Goal: Information Seeking & Learning: Check status

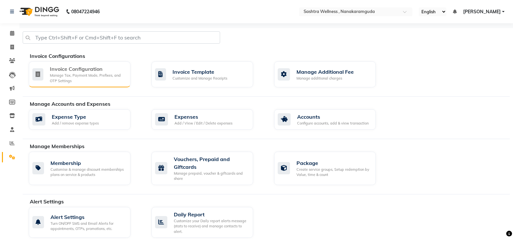
click at [66, 73] on div "Manage Tax, Payment Mode, Prefixes, and OTP Settings" at bounding box center [87, 78] width 75 height 11
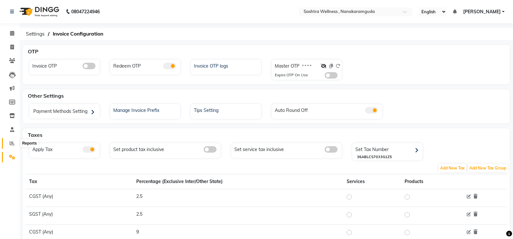
click at [10, 145] on icon at bounding box center [12, 143] width 5 height 5
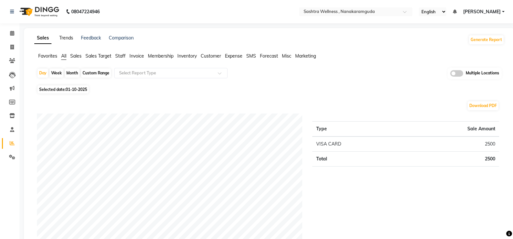
click at [70, 38] on link "Trends" at bounding box center [66, 38] width 14 height 6
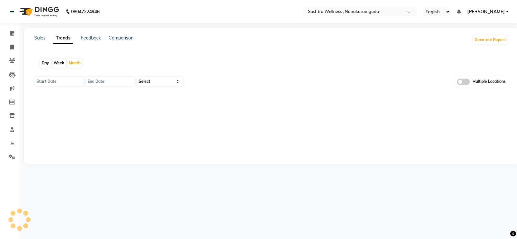
type input "01-10-2025"
type input "[DATE]"
select select "by_client"
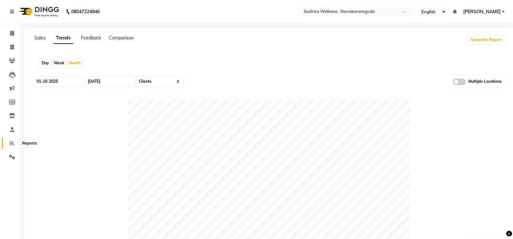
click at [12, 144] on icon at bounding box center [12, 143] width 5 height 5
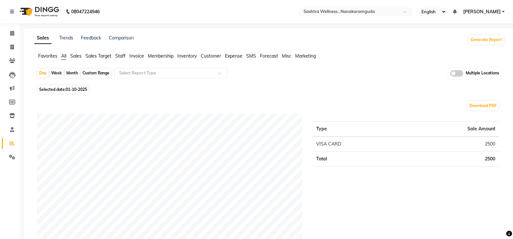
drag, startPoint x: 342, startPoint y: 122, endPoint x: 362, endPoint y: 101, distance: 28.9
click at [345, 121] on table "Type Sale Amount VISA CARD 2500 Total 2500" at bounding box center [405, 143] width 187 height 45
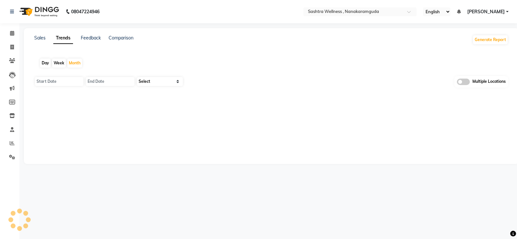
type input "01-10-2025"
type input "[DATE]"
select select "by_client"
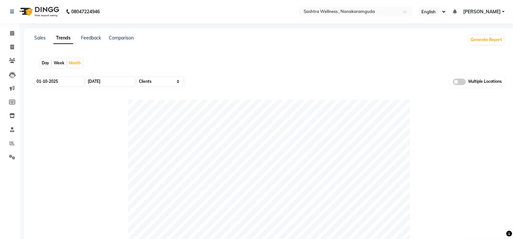
click at [281, 66] on div "Day Week Month" at bounding box center [269, 63] width 470 height 21
